Goal: Information Seeking & Learning: Learn about a topic

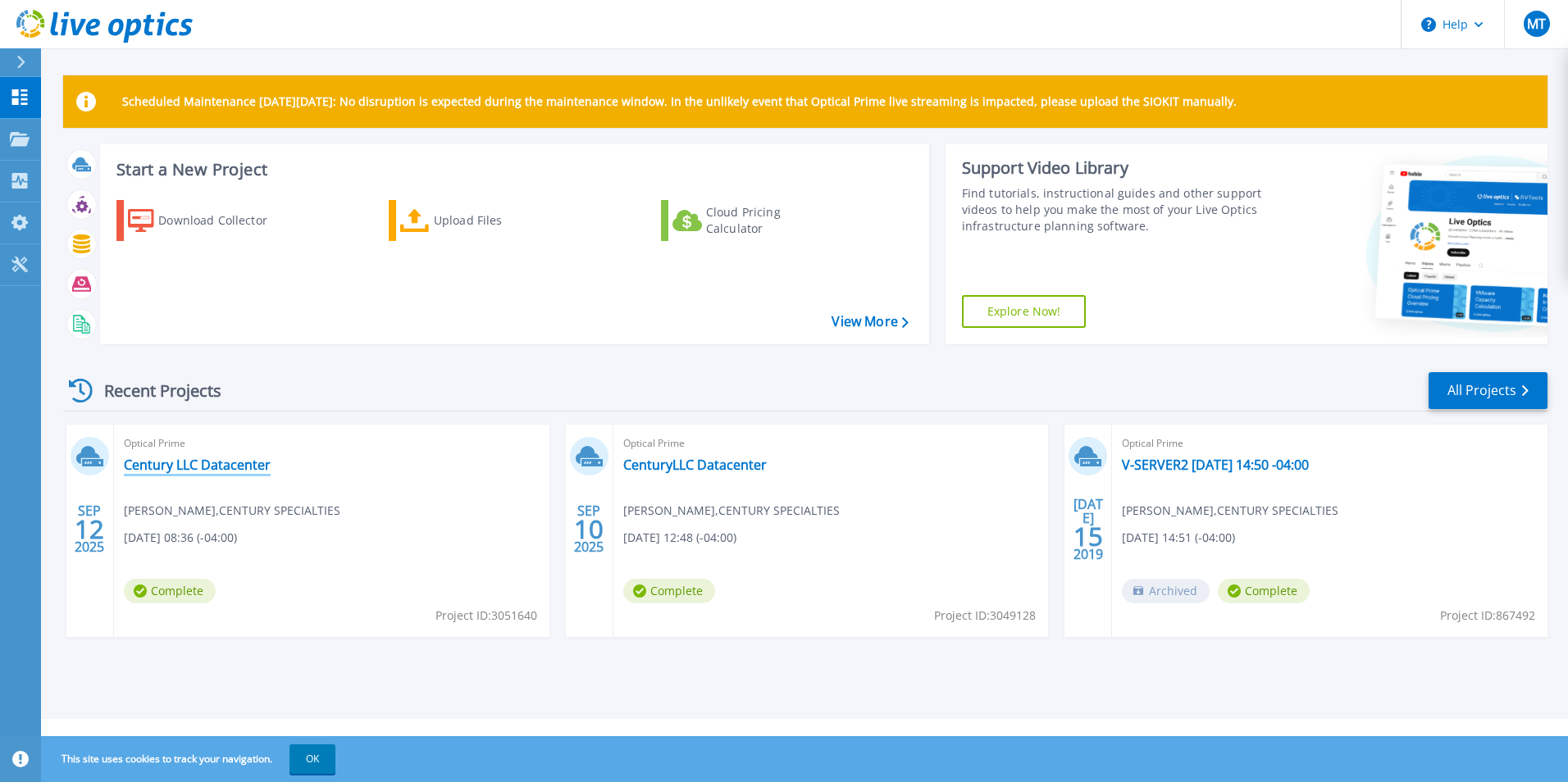
click at [182, 464] on link "Century LLC Datacenter" at bounding box center [197, 465] width 147 height 17
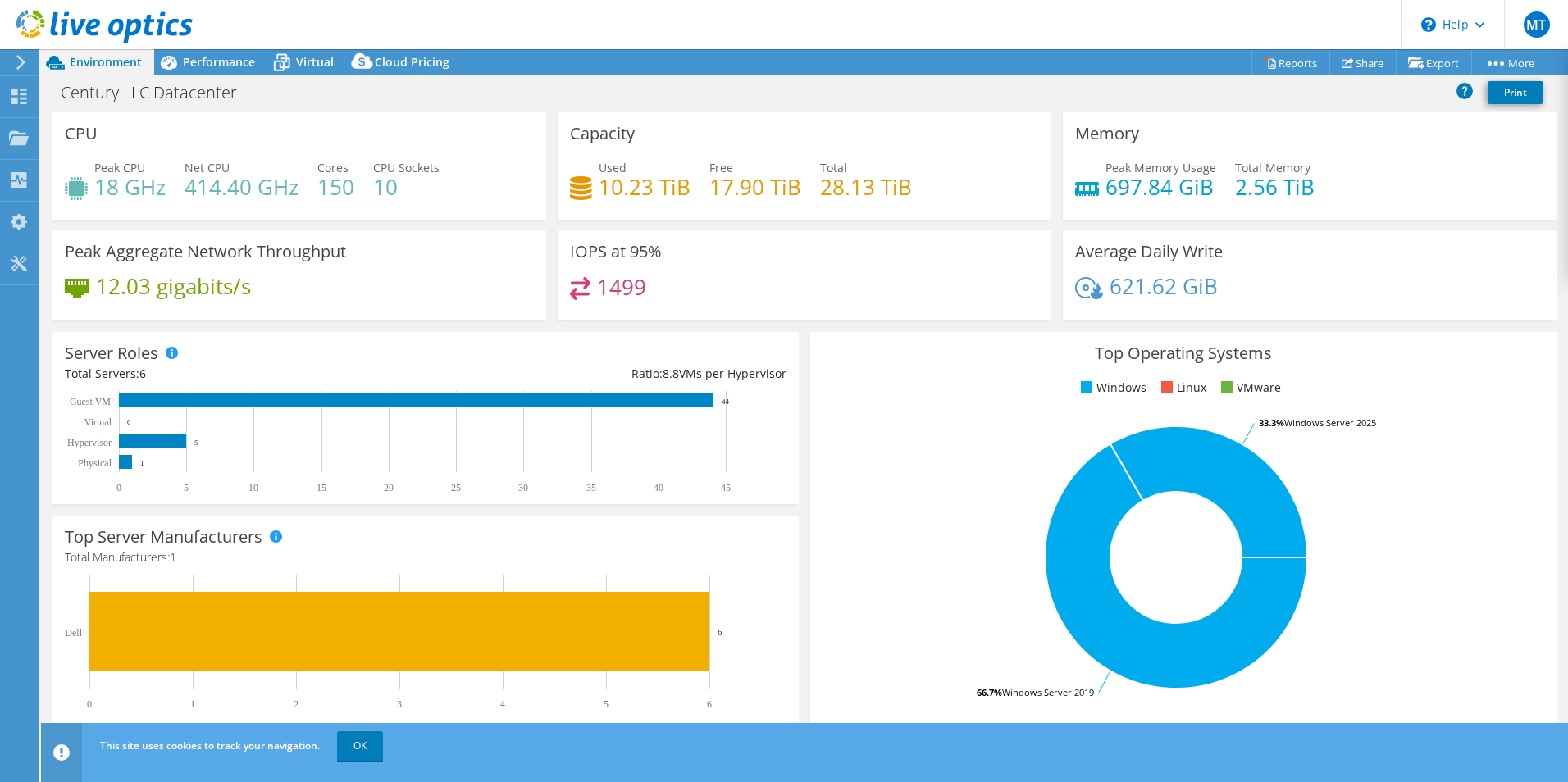
click at [1099, 251] on h3 "Average Daily Write" at bounding box center [1149, 251] width 148 height 19
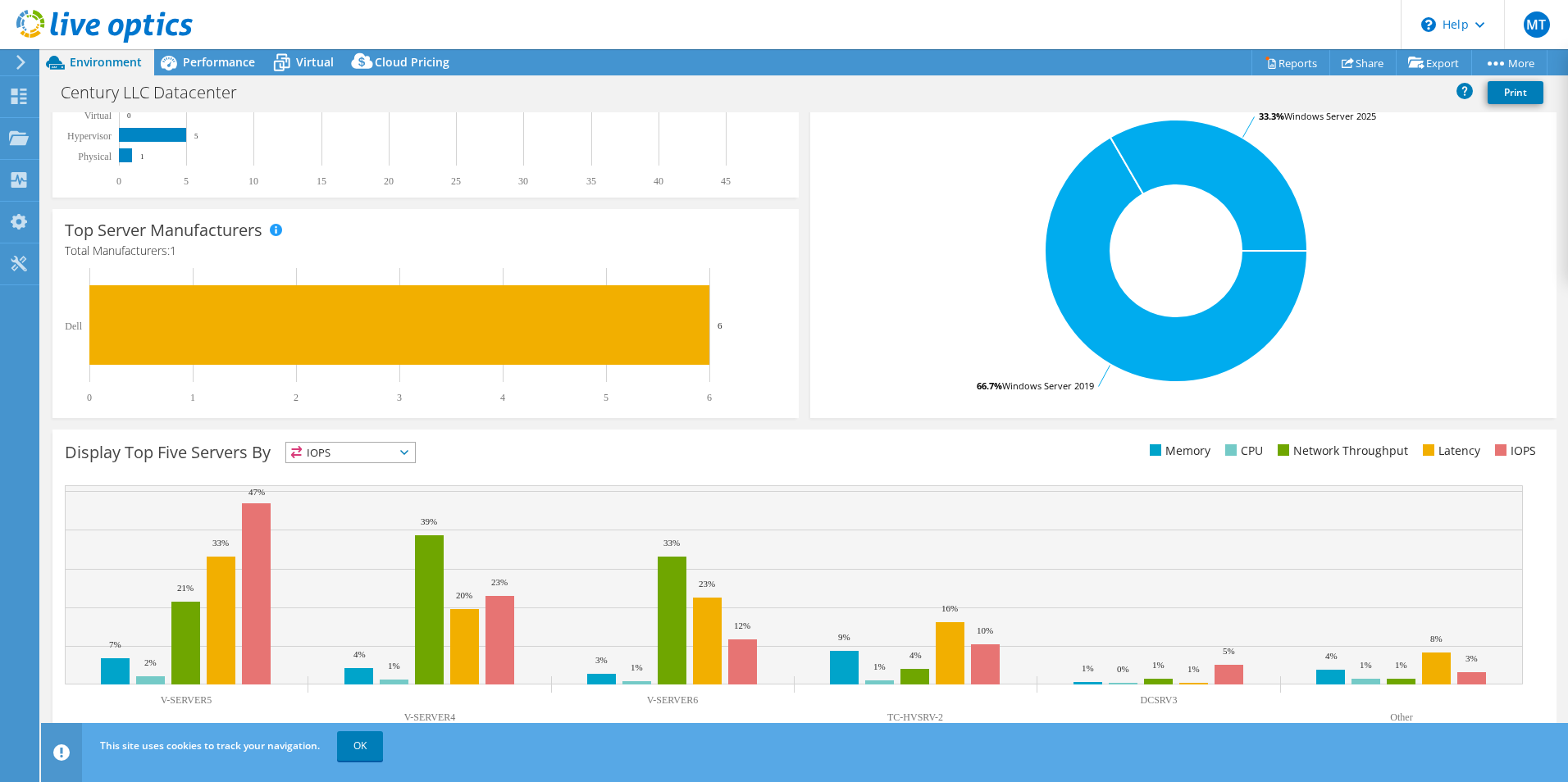
scroll to position [313, 0]
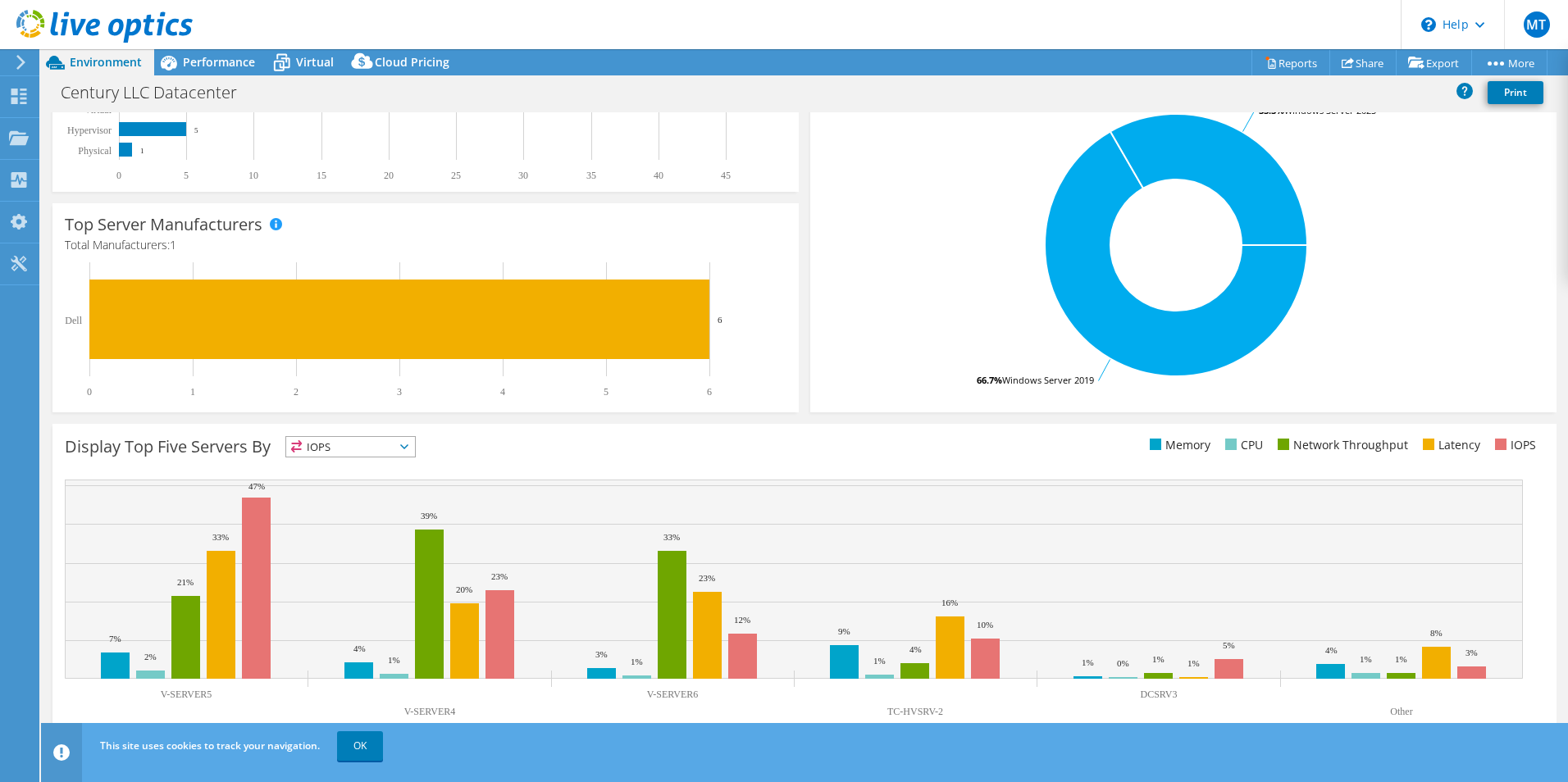
click at [405, 443] on span "IOPS" at bounding box center [351, 447] width 129 height 19
click at [559, 463] on div "Display Top Five Servers By IOPS IOPS" at bounding box center [435, 450] width 740 height 27
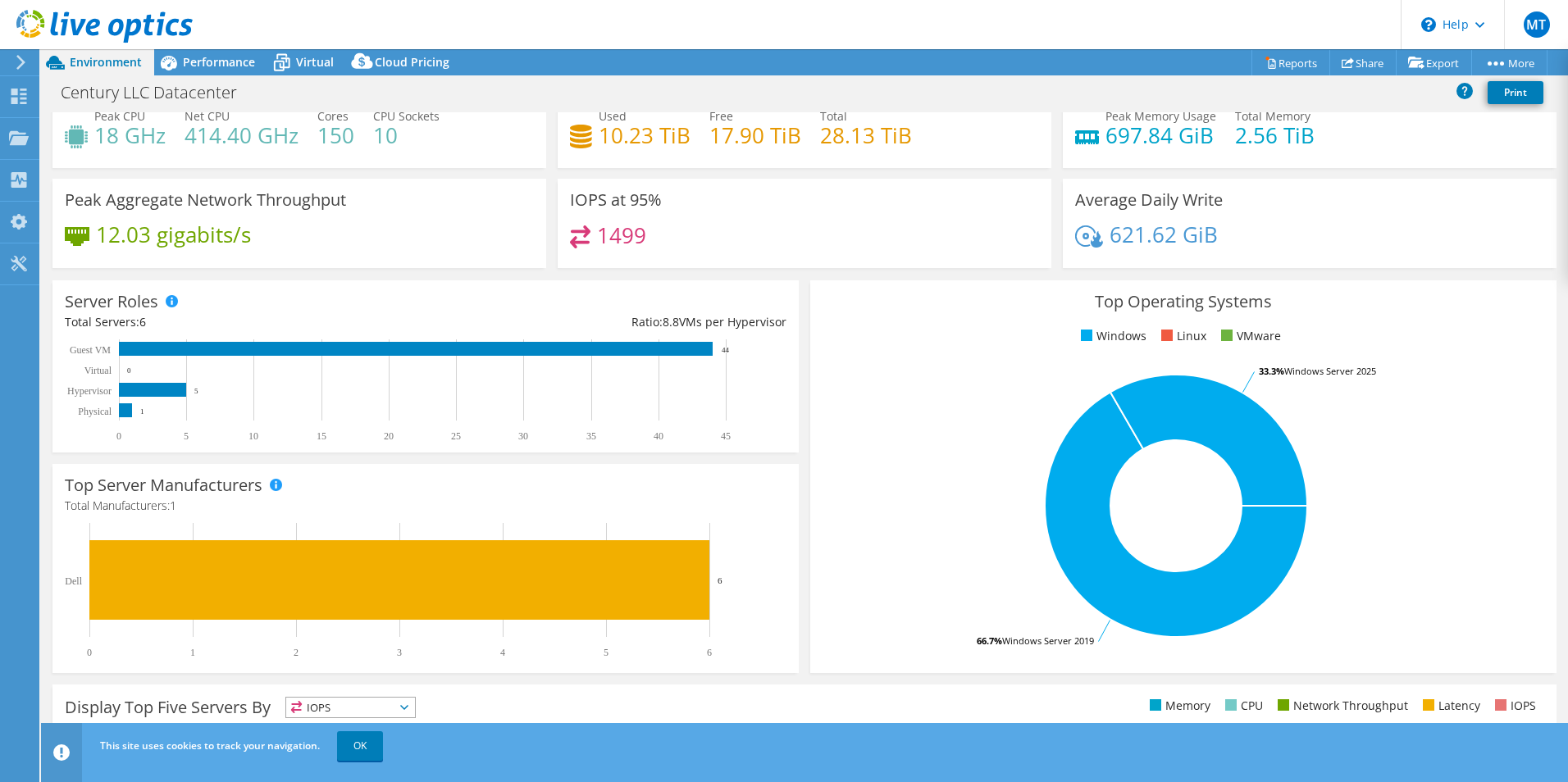
scroll to position [0, 0]
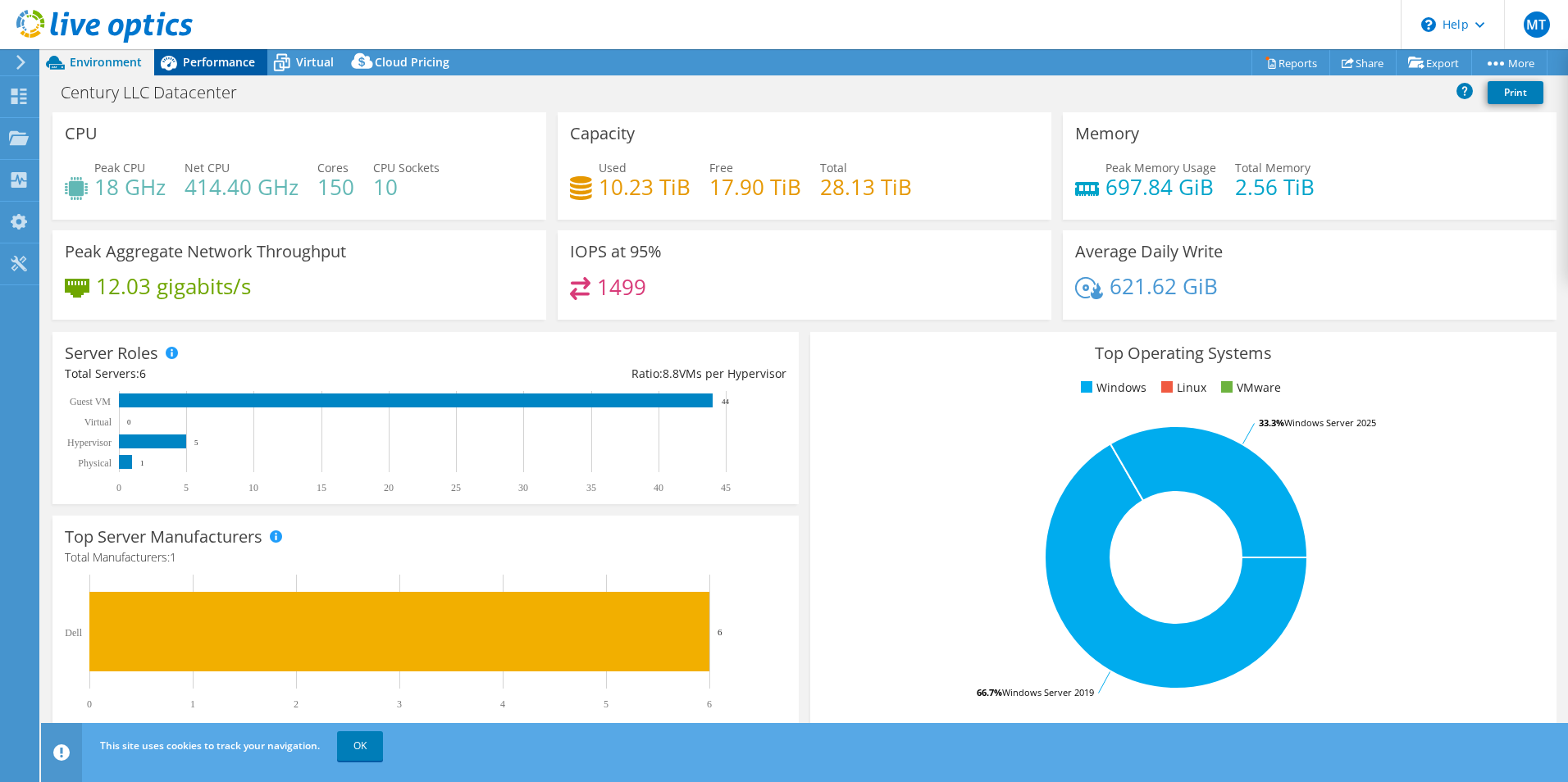
click at [206, 68] on span "Performance" at bounding box center [219, 62] width 72 height 16
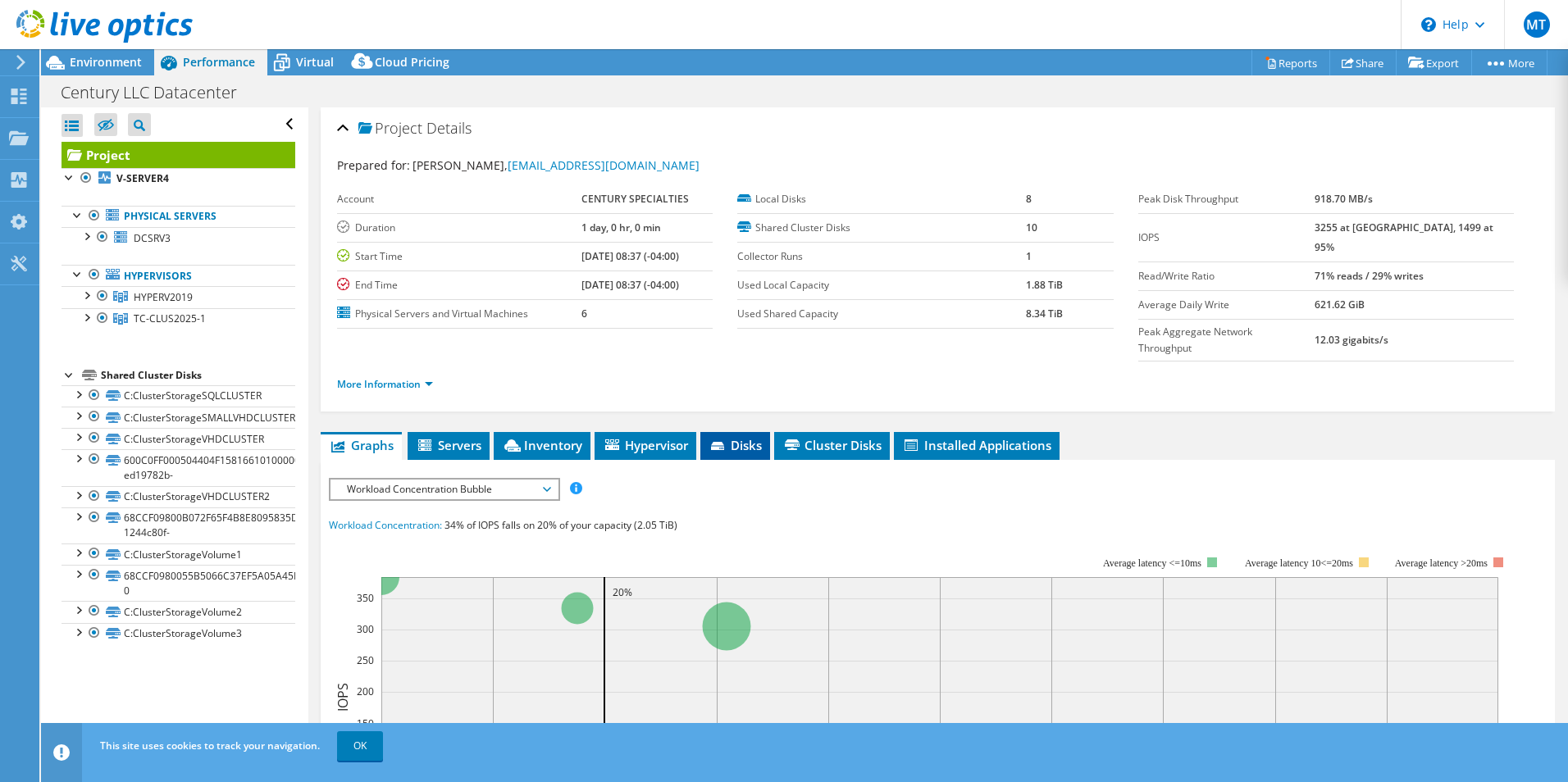
click at [729, 437] on span "Disks" at bounding box center [735, 445] width 54 height 17
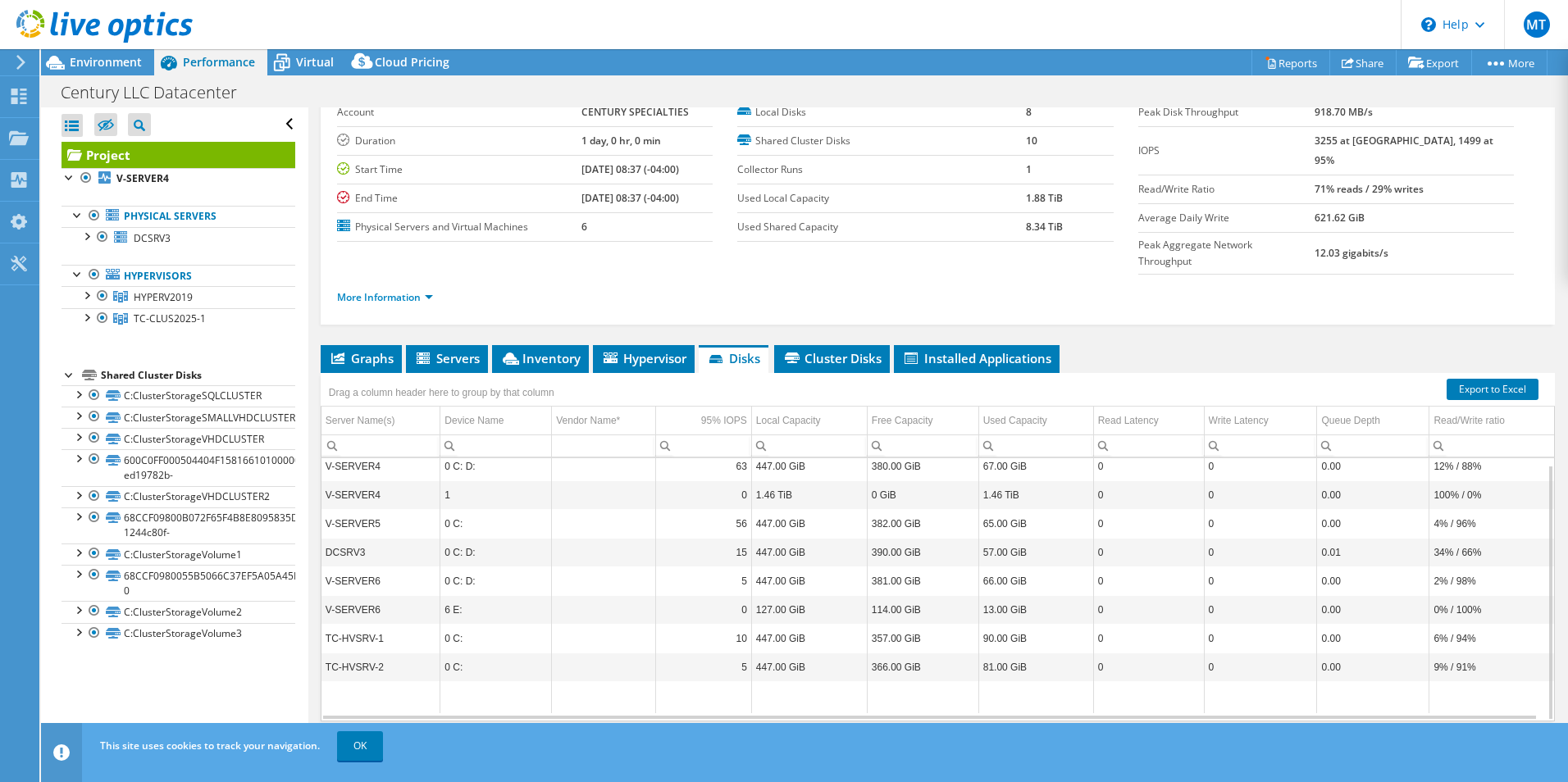
scroll to position [88, 0]
click at [818, 350] on span "Cluster Disks" at bounding box center [832, 357] width 99 height 17
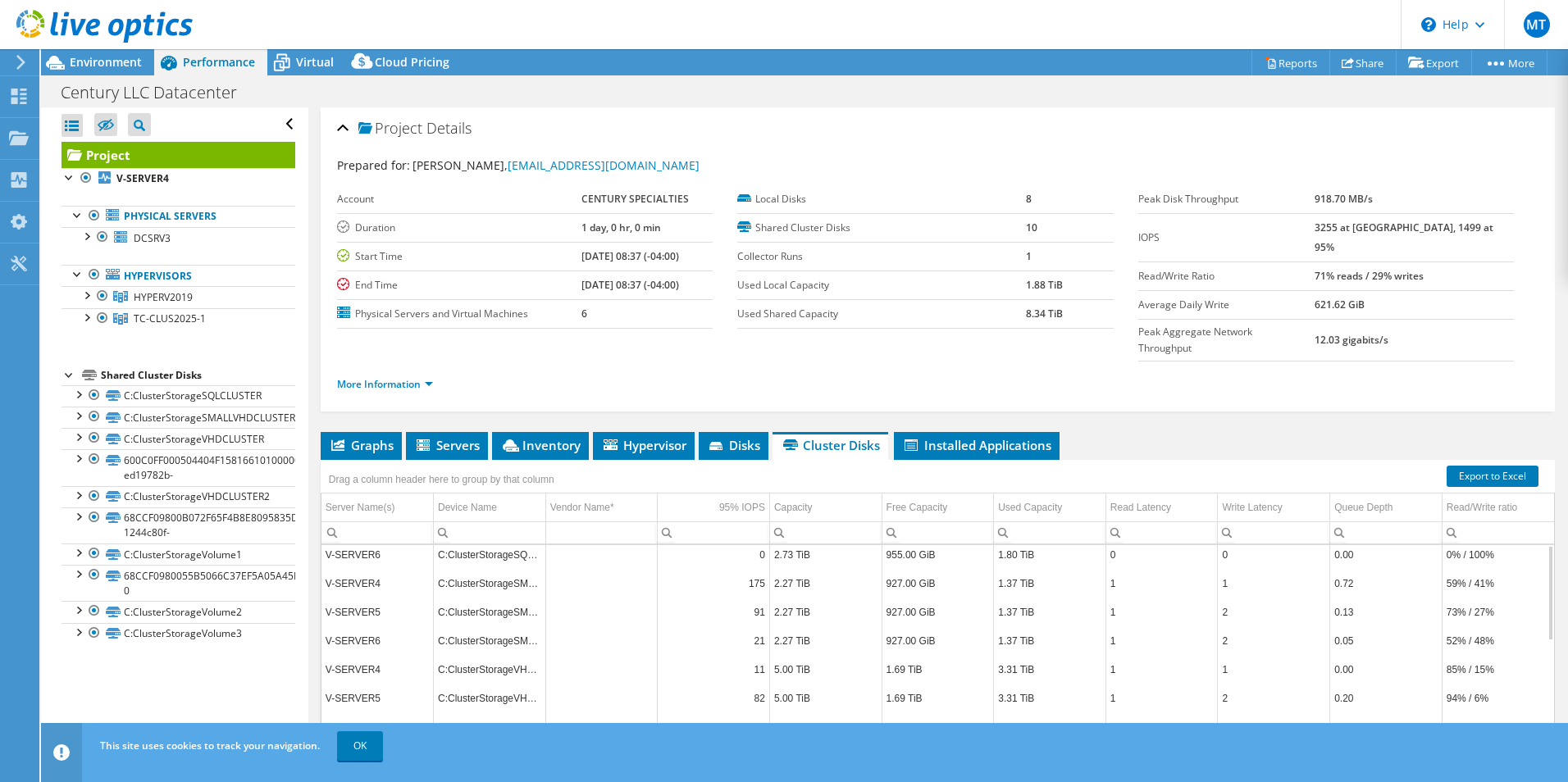
scroll to position [0, 0]
